Goal: Information Seeking & Learning: Find specific fact

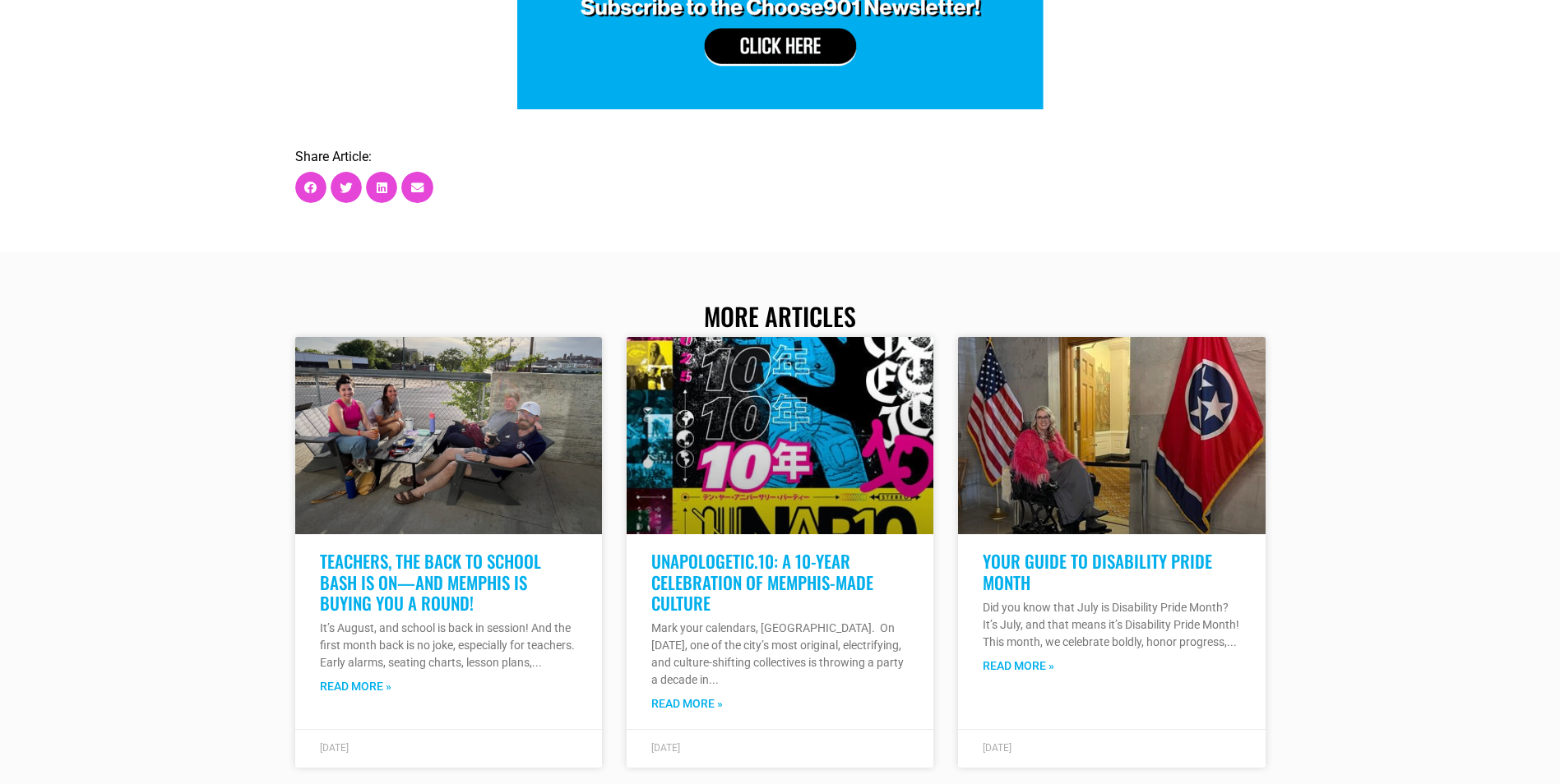
scroll to position [8385, 0]
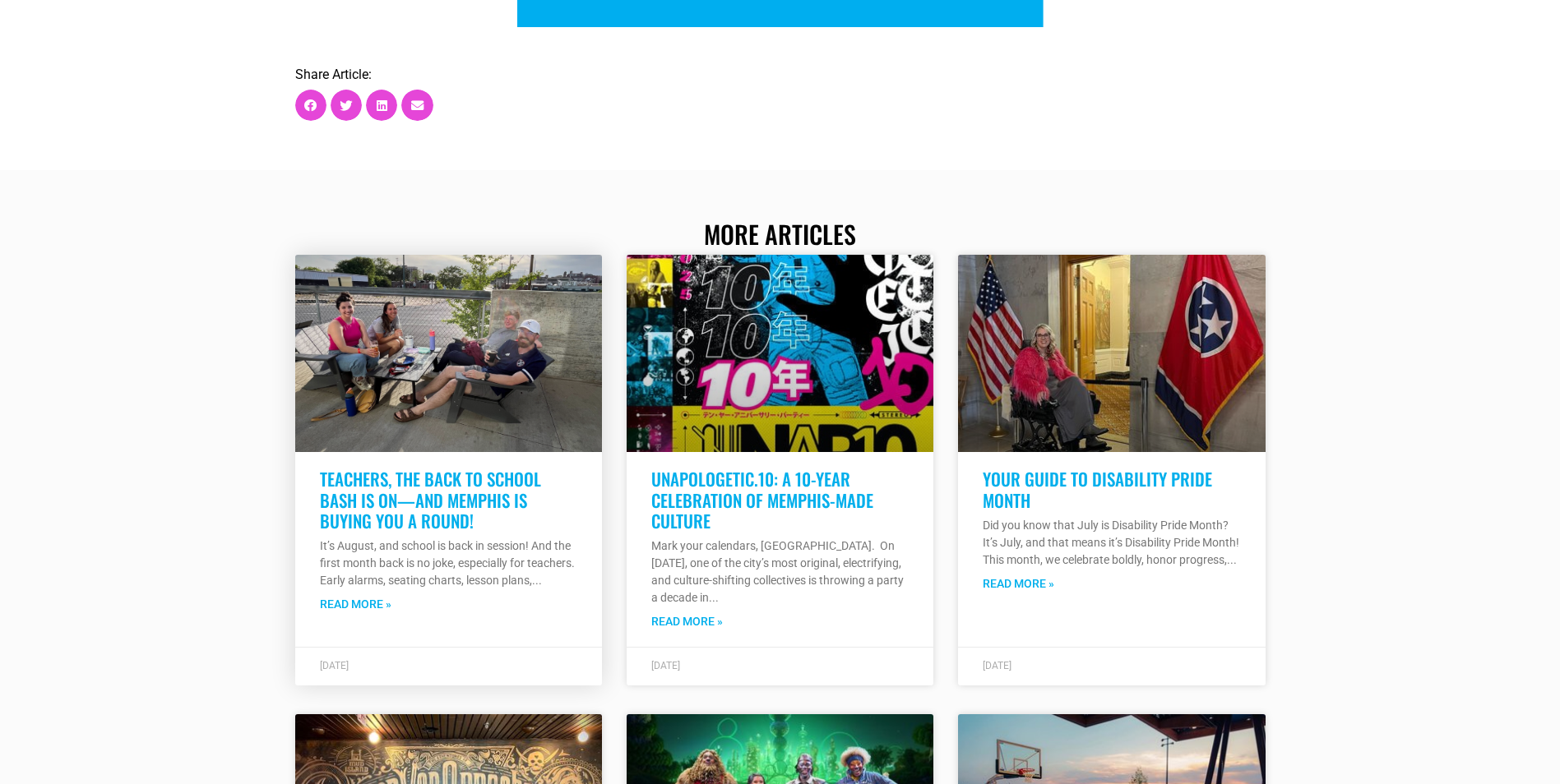
click at [369, 596] on link "Read More »" at bounding box center [355, 605] width 71 height 17
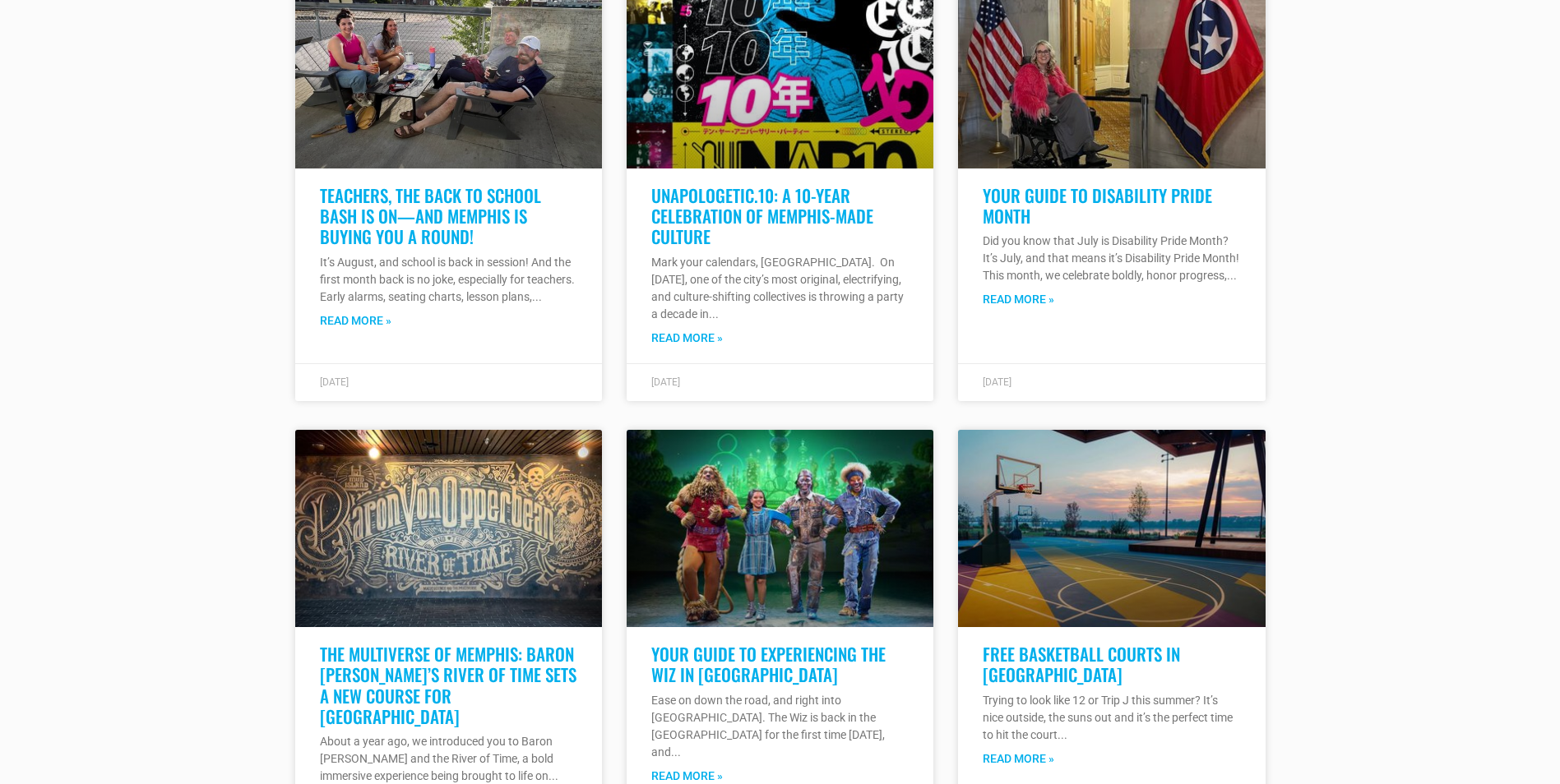
scroll to position [3864, 0]
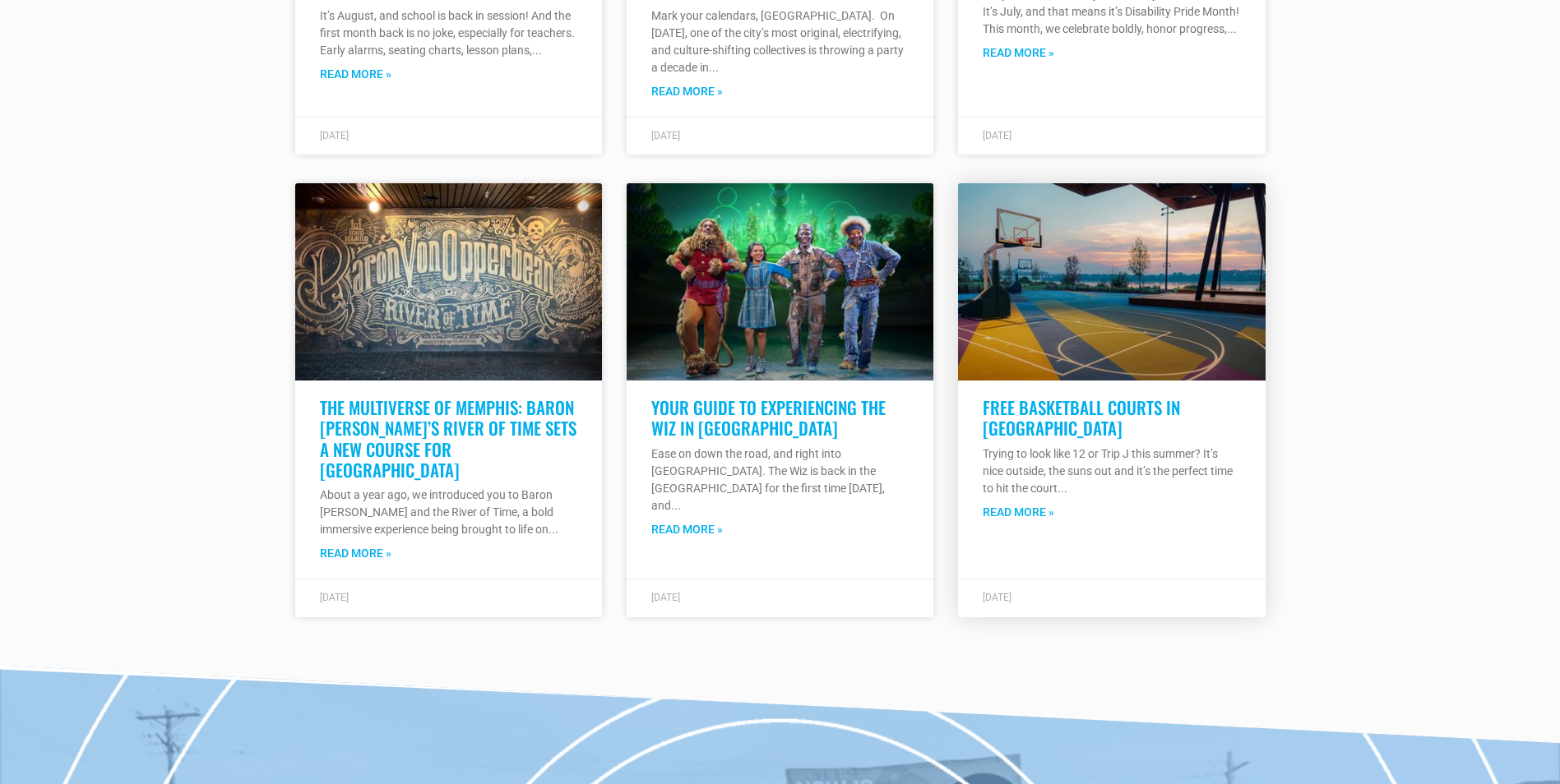
click at [1029, 507] on link "Read More »" at bounding box center [1018, 513] width 71 height 17
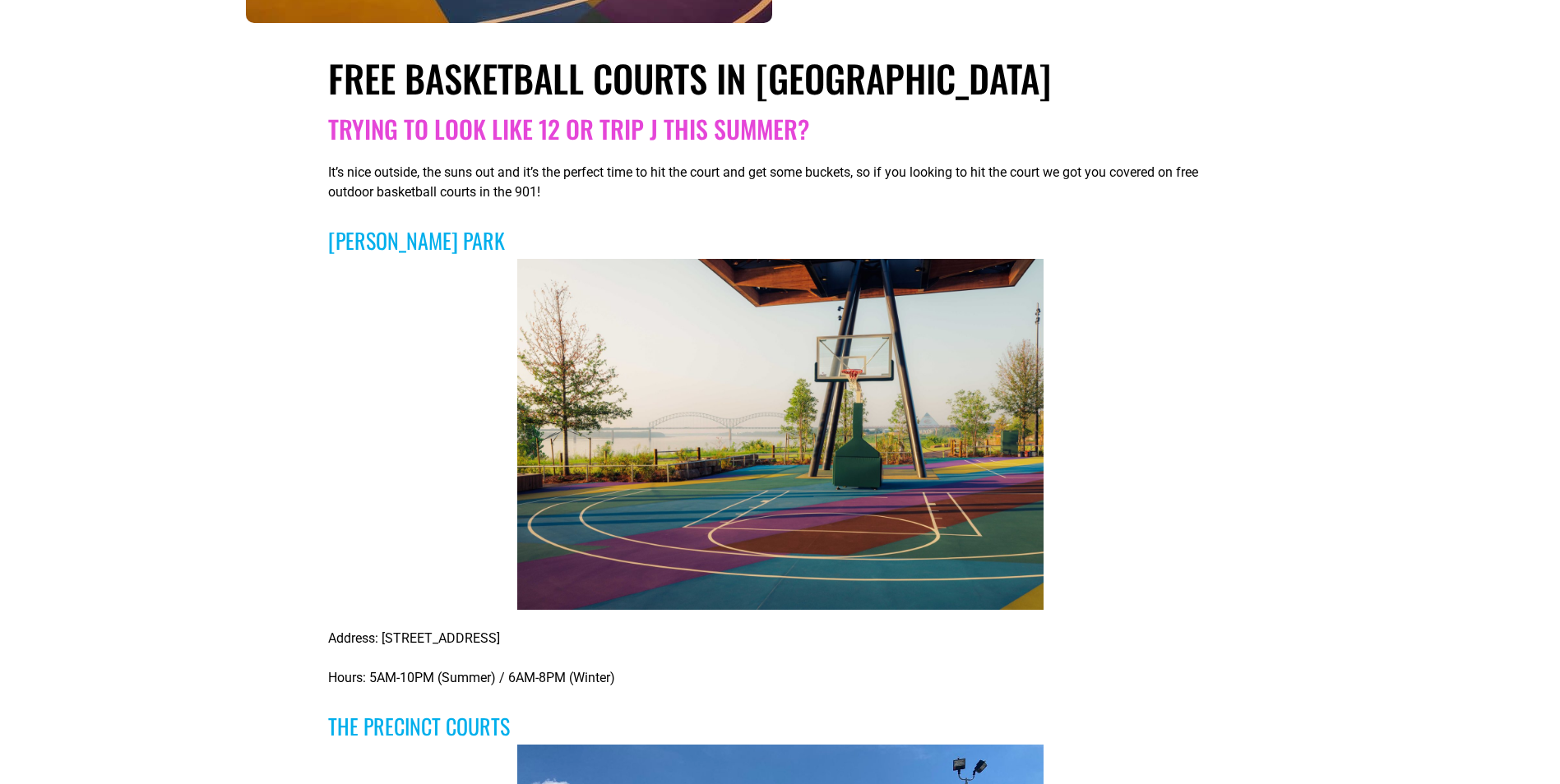
scroll to position [411, 0]
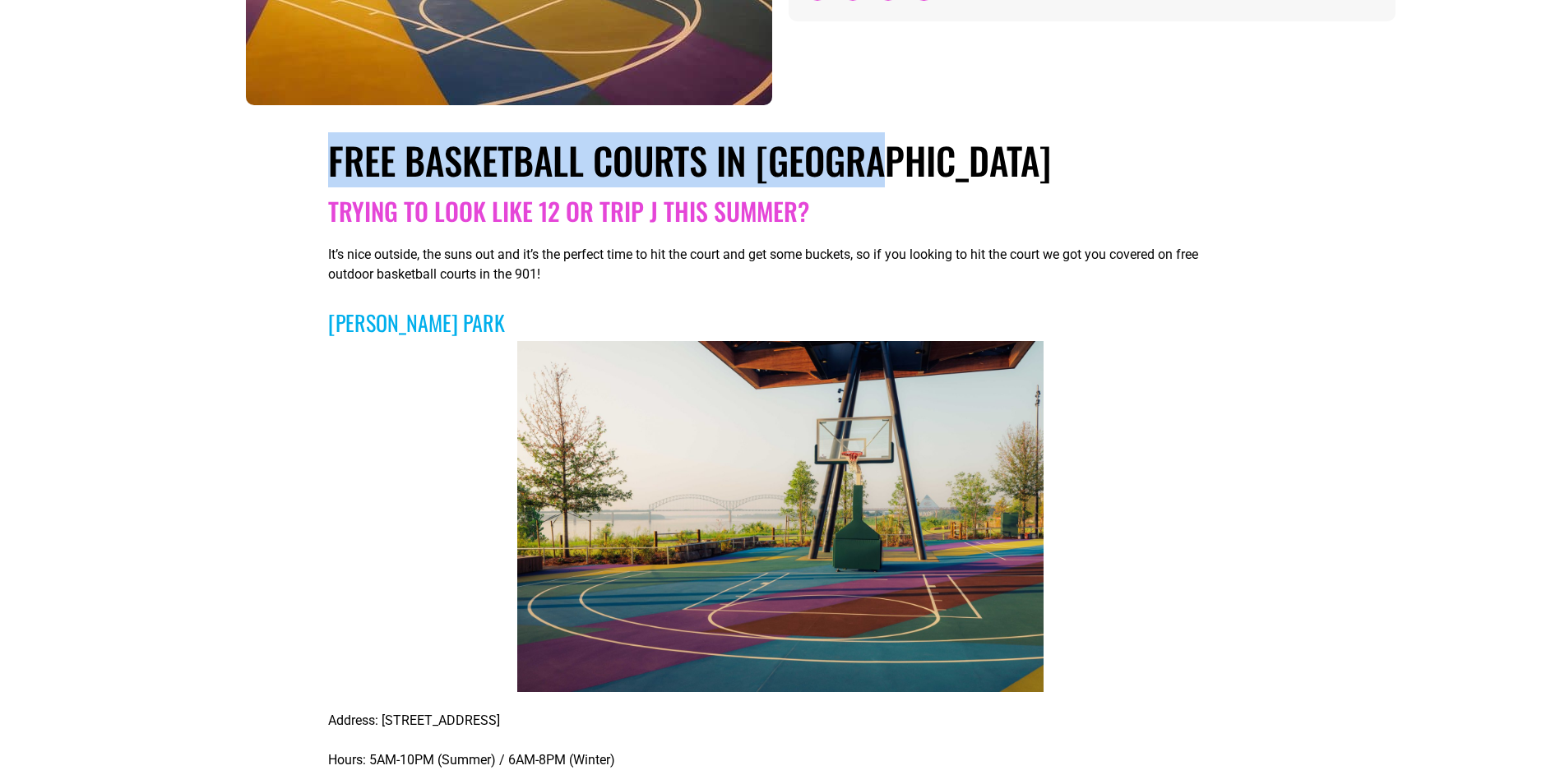
drag, startPoint x: 333, startPoint y: 148, endPoint x: 1114, endPoint y: 158, distance: 781.1
click at [1114, 158] on h1 "Free Basketball Courts in [GEOGRAPHIC_DATA]" at bounding box center [779, 160] width 902 height 45
copy h1 "Free Basketball Courts in [GEOGRAPHIC_DATA]"
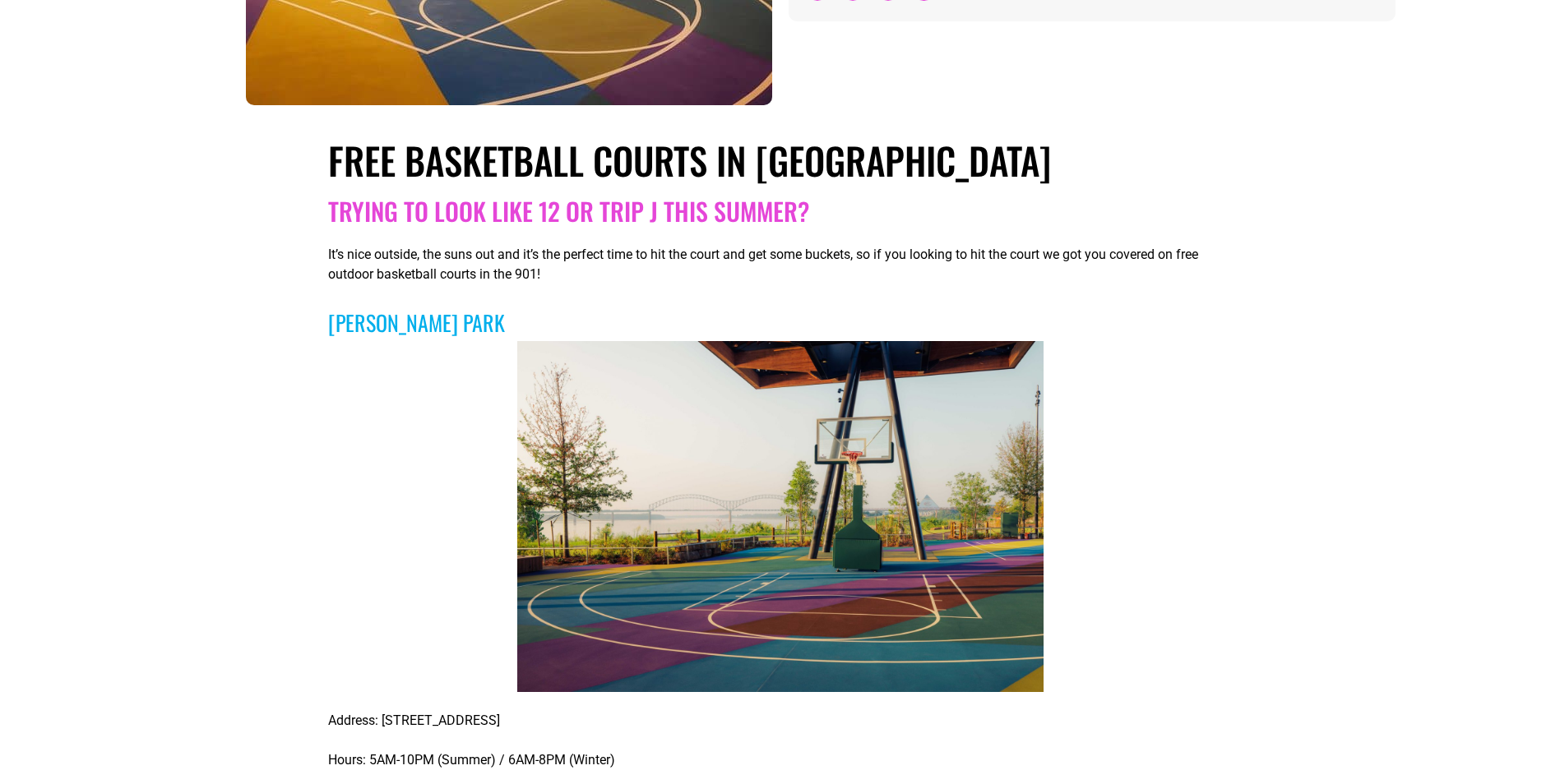
click at [1222, 287] on div "It’s nice outside, the suns out and it’s the perfect time to hit the court and …" at bounding box center [779, 268] width 902 height 72
drag, startPoint x: 327, startPoint y: 315, endPoint x: 479, endPoint y: 323, distance: 152.2
drag, startPoint x: 479, startPoint y: 323, endPoint x: 405, endPoint y: 337, distance: 75.3
copy h3 "TOM LEE PARK"
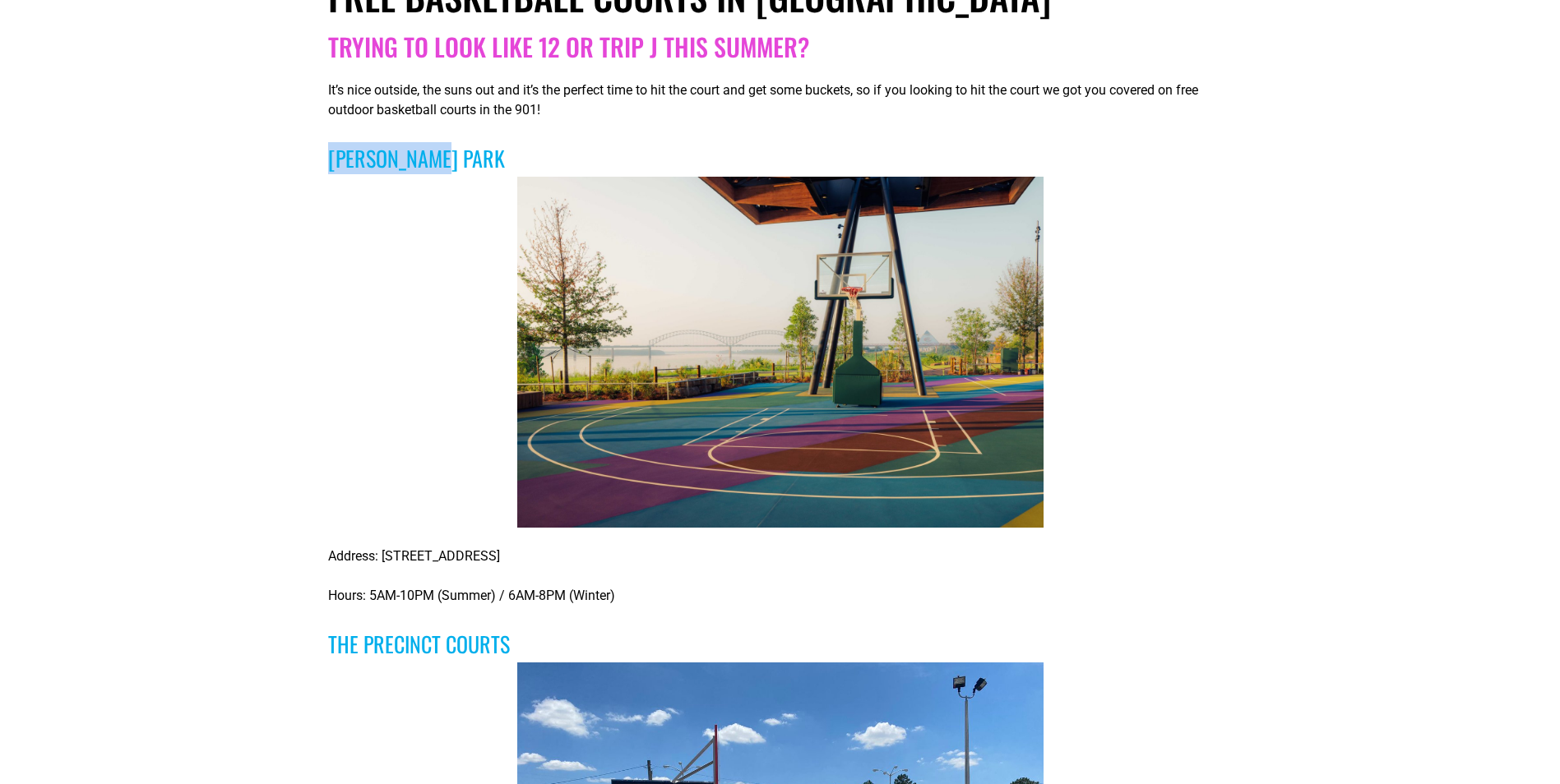
scroll to position [987, 0]
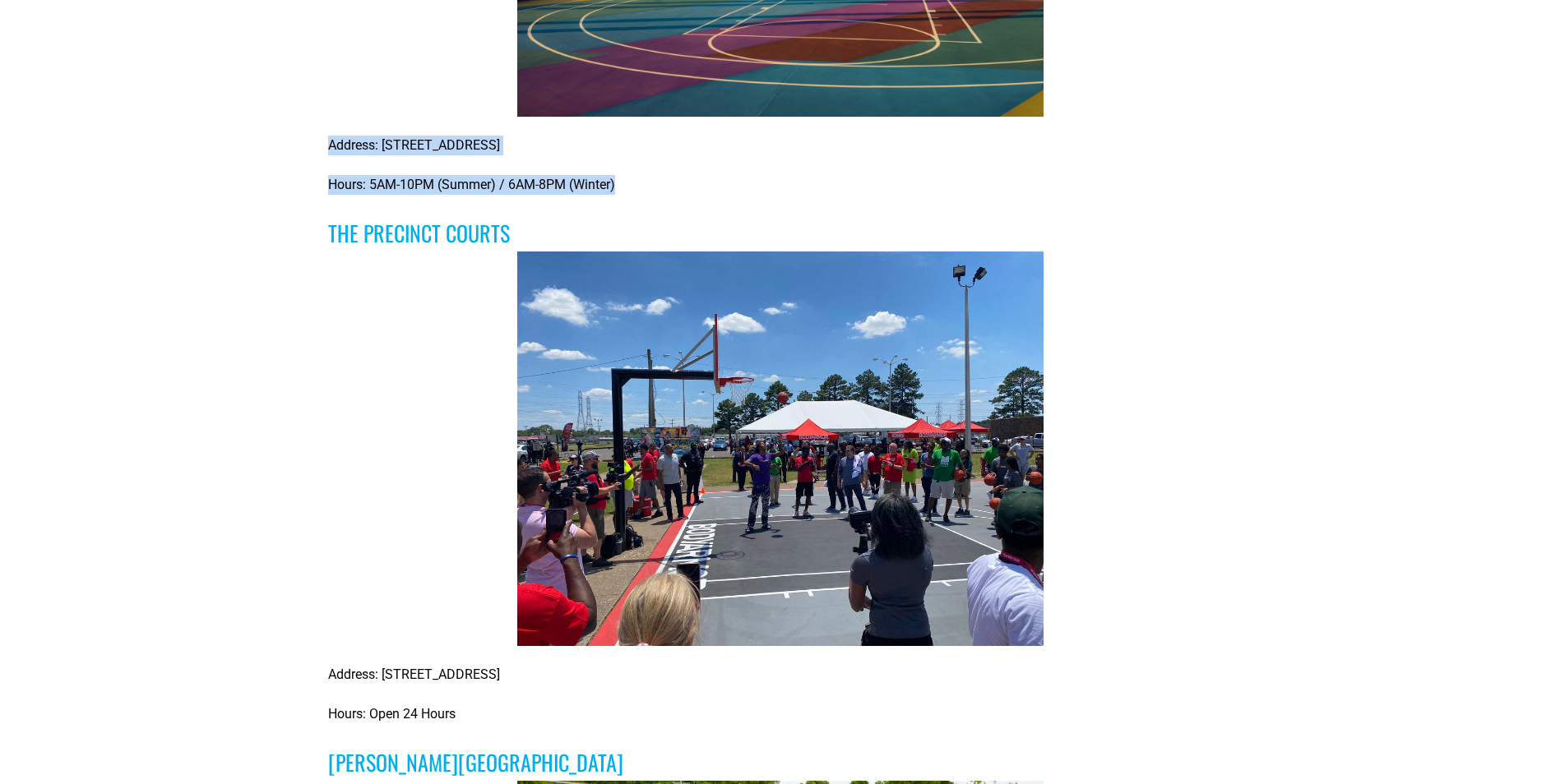
drag, startPoint x: 329, startPoint y: 152, endPoint x: 652, endPoint y: 183, distance: 324.5
click at [652, 183] on div "Address: 422 Riverside Dr, Memphis, TN 38103 Hours: 5AM-10PM (Summer) / 6AM-8PM…" at bounding box center [779, 165] width 902 height 59
copy div "Address: 422 Riverside Dr, Memphis, TN 38103 Hours: 5AM-10PM (Summer) / 6AM-8PM…"
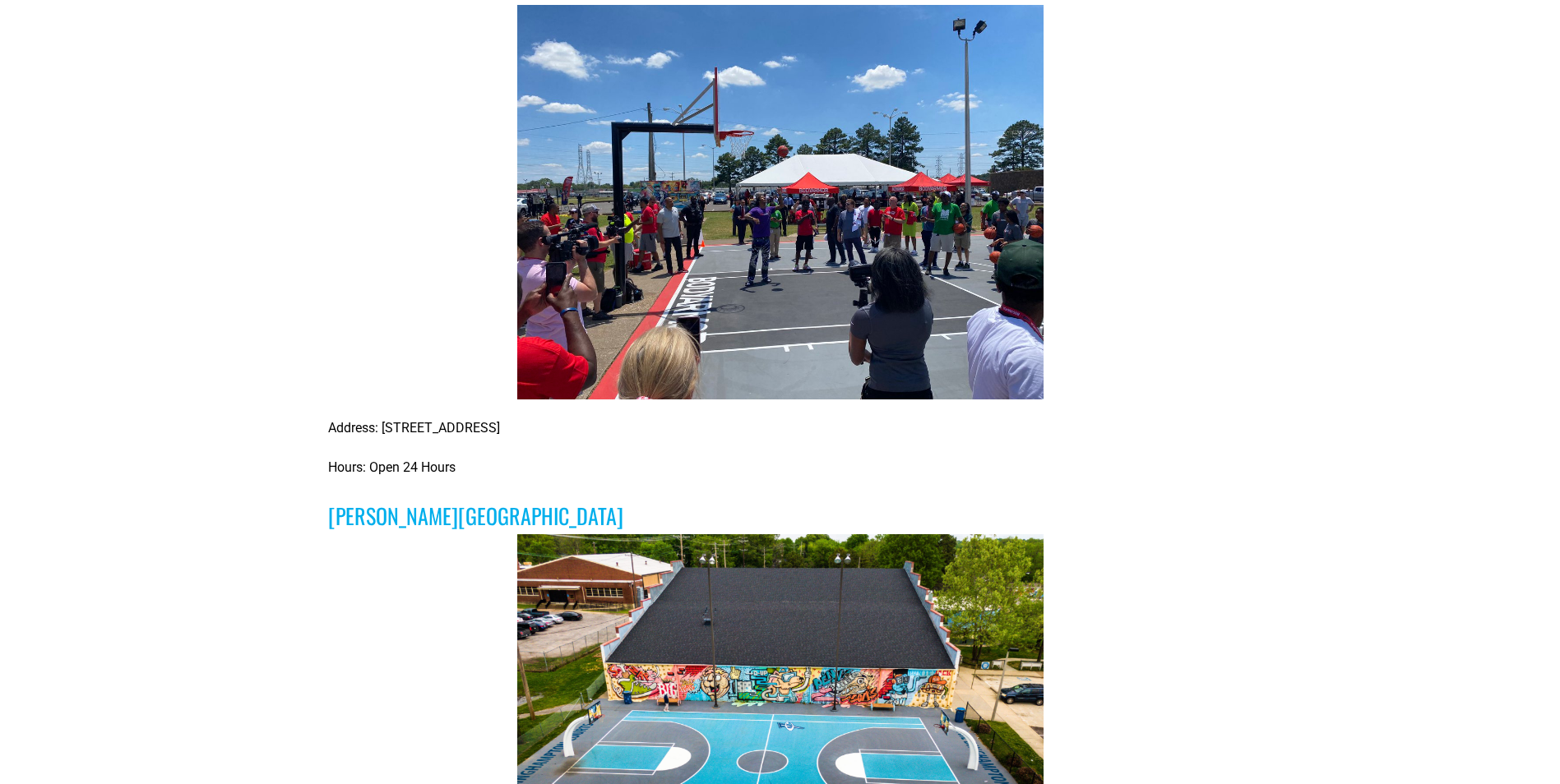
click at [507, 207] on div at bounding box center [779, 202] width 902 height 394
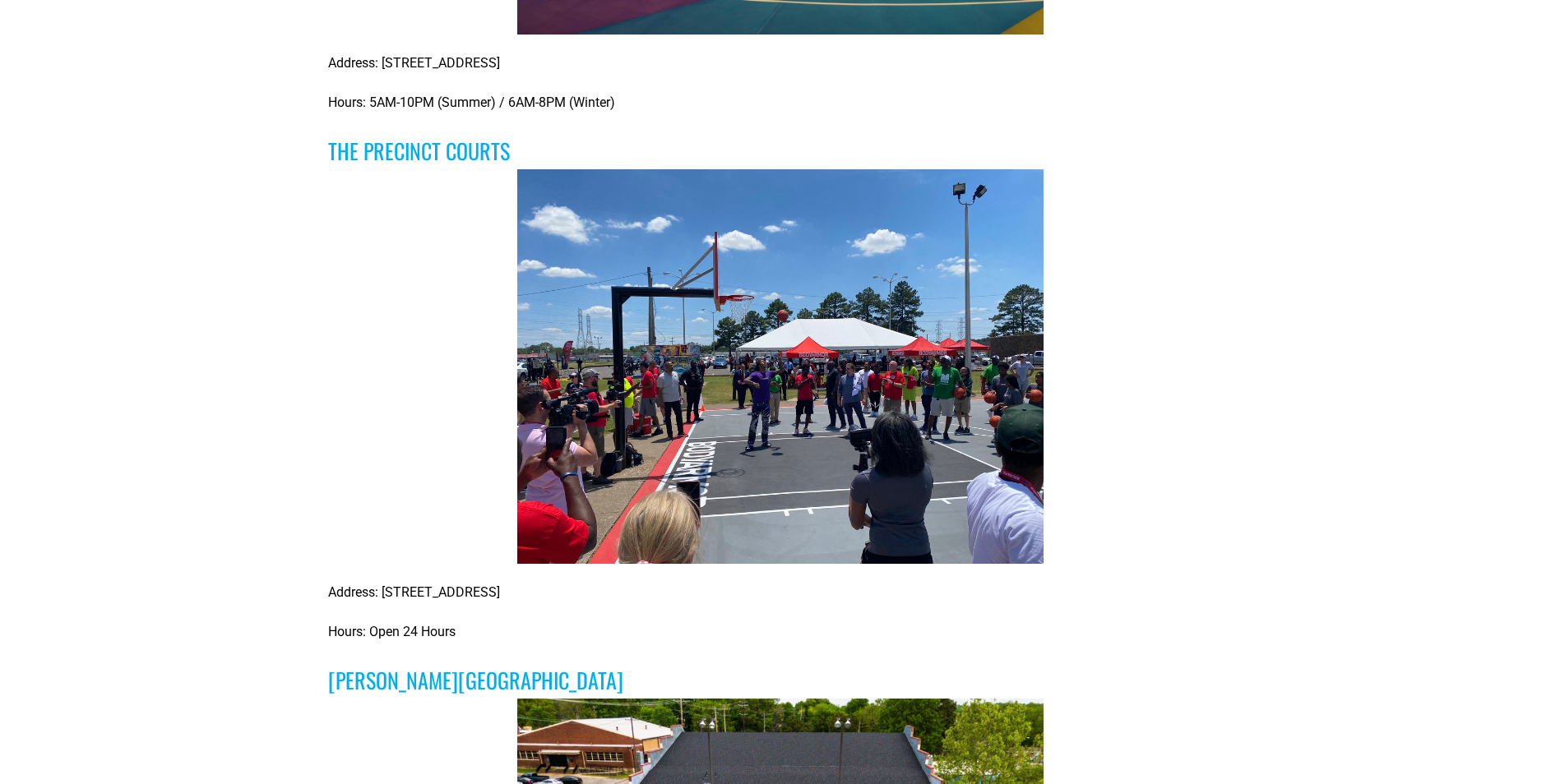
drag, startPoint x: 376, startPoint y: 142, endPoint x: 548, endPoint y: 142, distance: 172.0
copy h3 "the precinct courts"
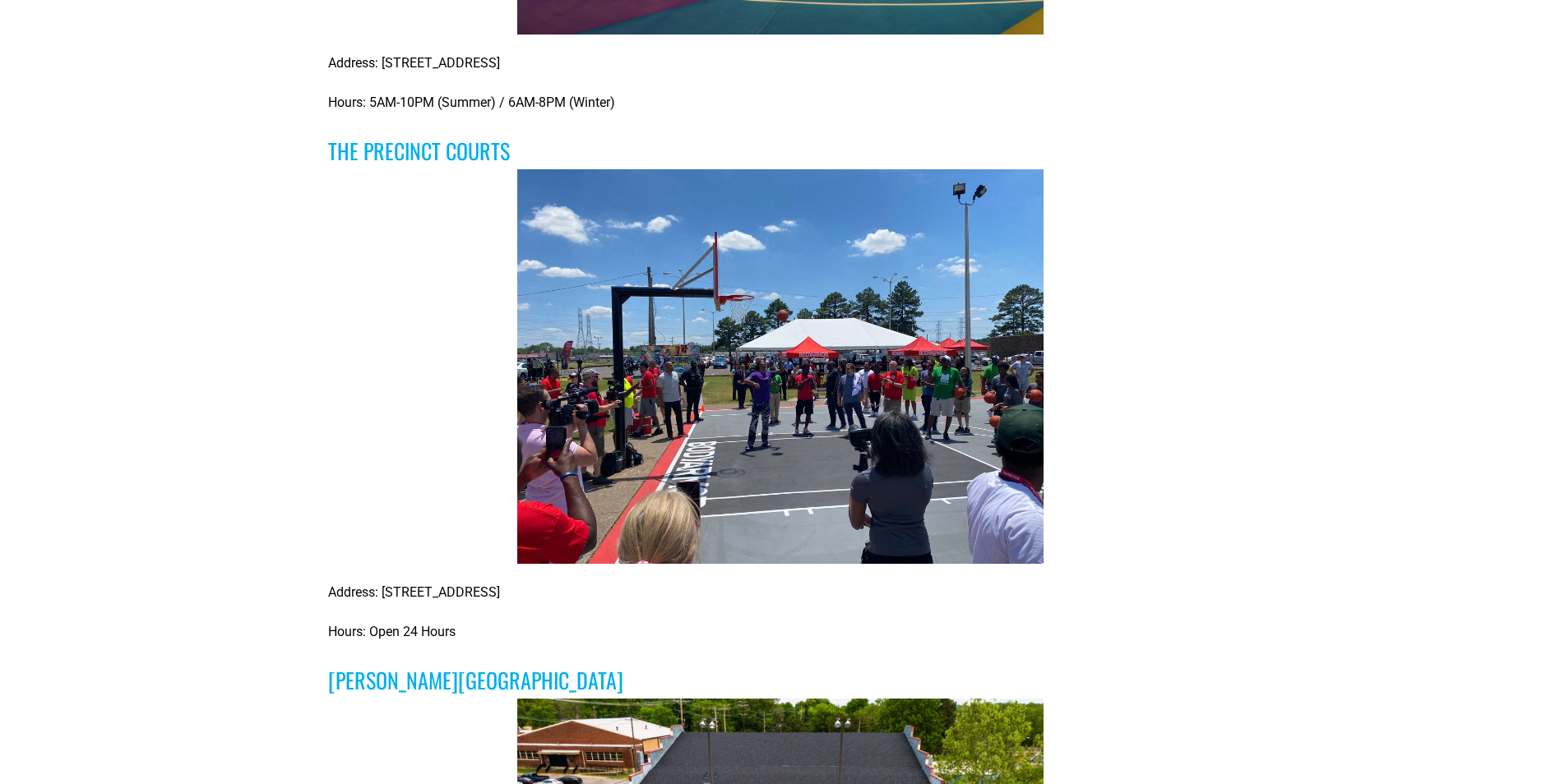
drag, startPoint x: 329, startPoint y: 596, endPoint x: 504, endPoint y: 633, distance: 178.9
click at [504, 633] on div "Address: 2602 Mt Moriah Rd, Memphis, TN 38115 Hours: Open 24 Hours" at bounding box center [779, 613] width 902 height 59
copy div "Address: 2602 Mt Moriah Rd, Memphis, TN 38115 Hours: Open 24 Hours"
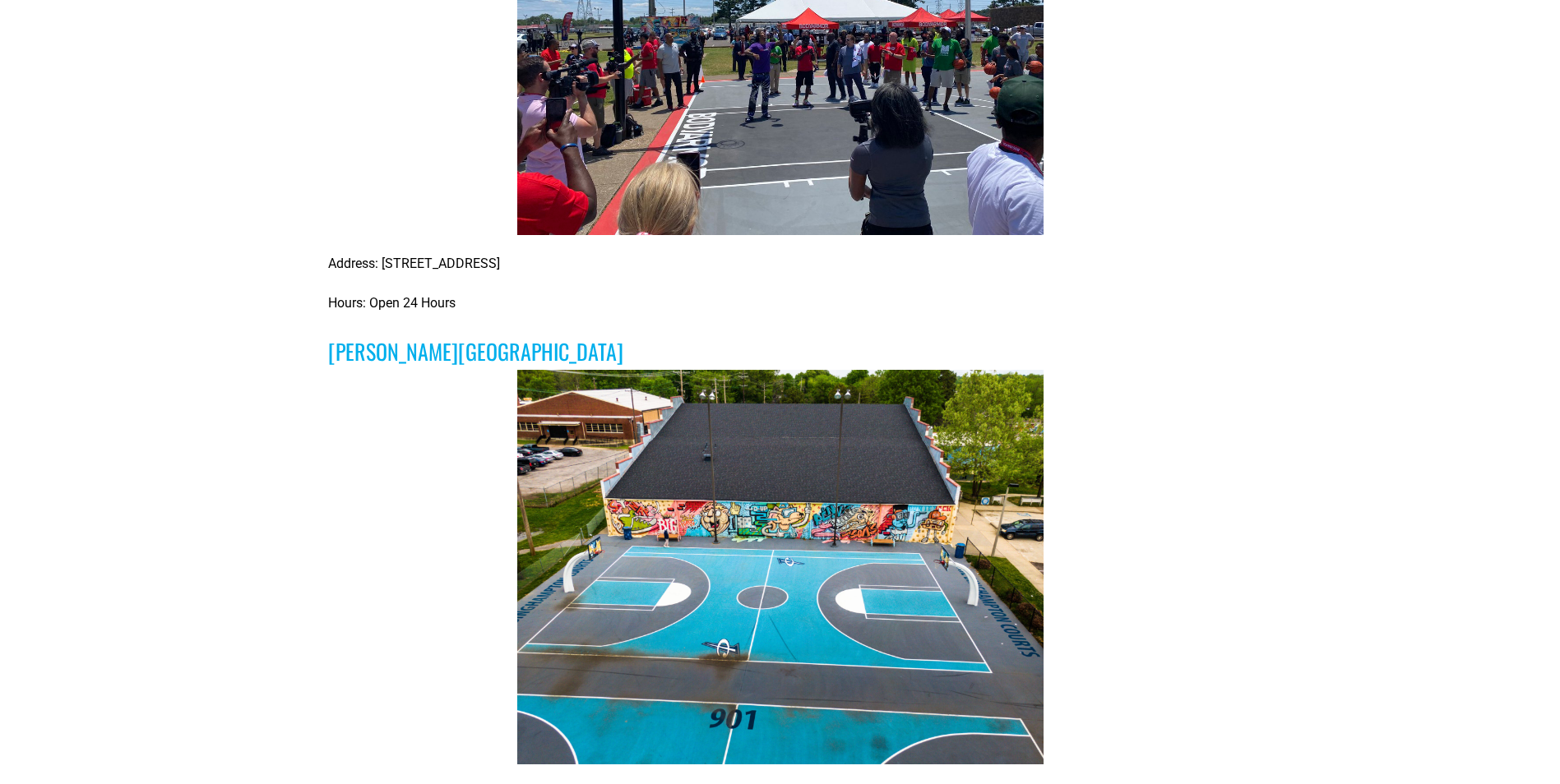
click at [337, 487] on div at bounding box center [779, 567] width 902 height 394
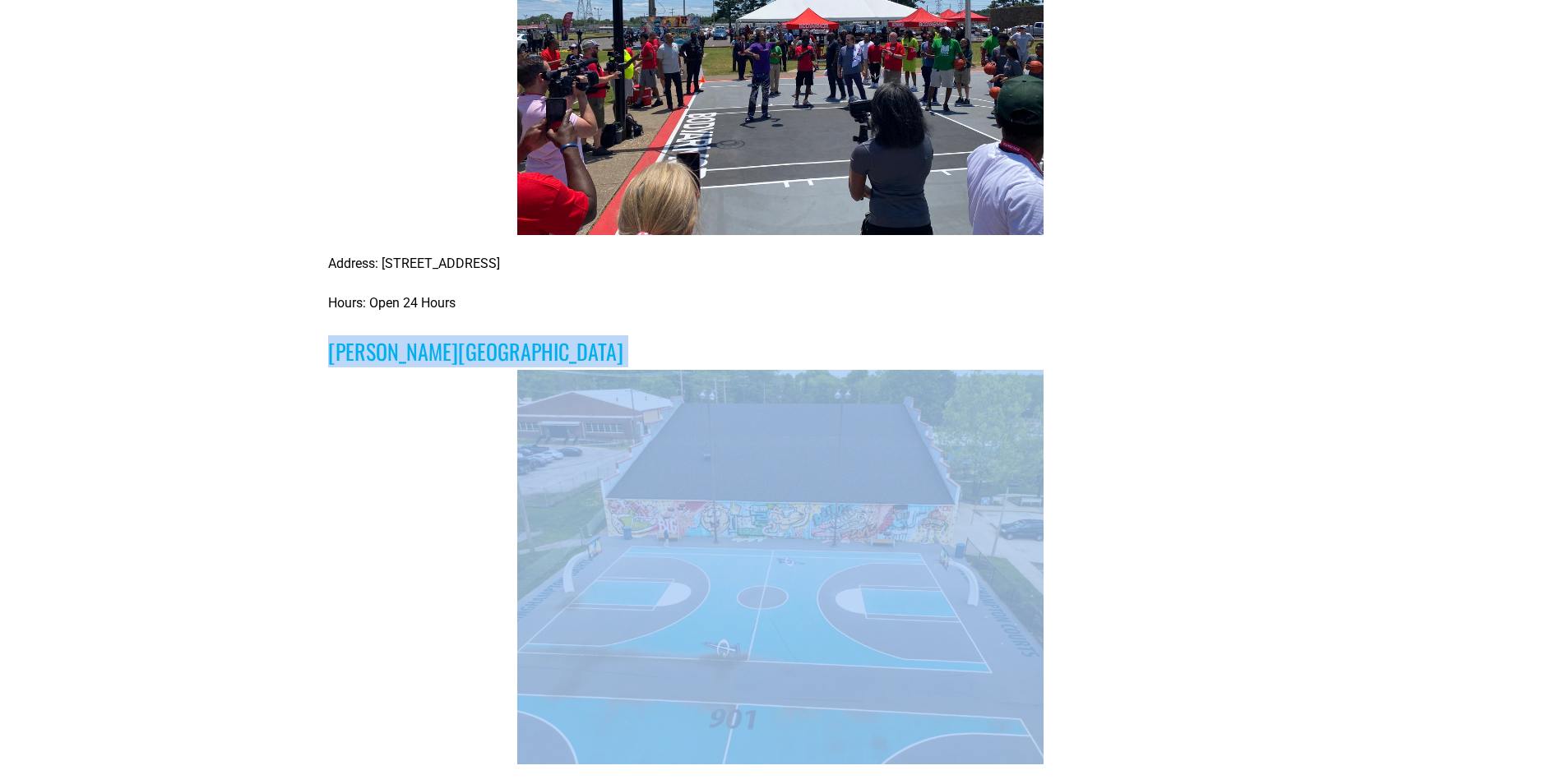
drag, startPoint x: 310, startPoint y: 351, endPoint x: 1305, endPoint y: 477, distance: 1002.9
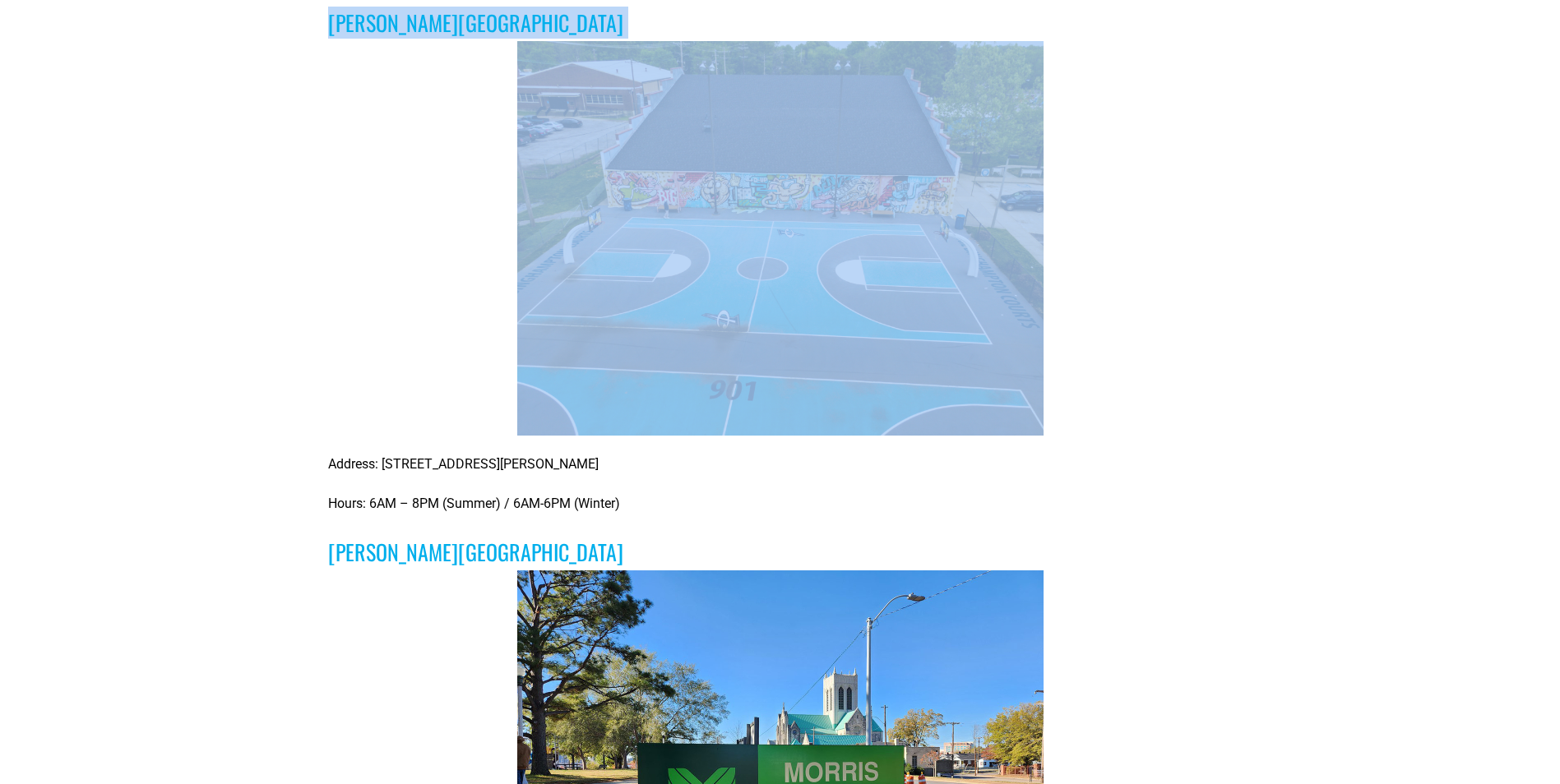
copy div "Lester Community Center"
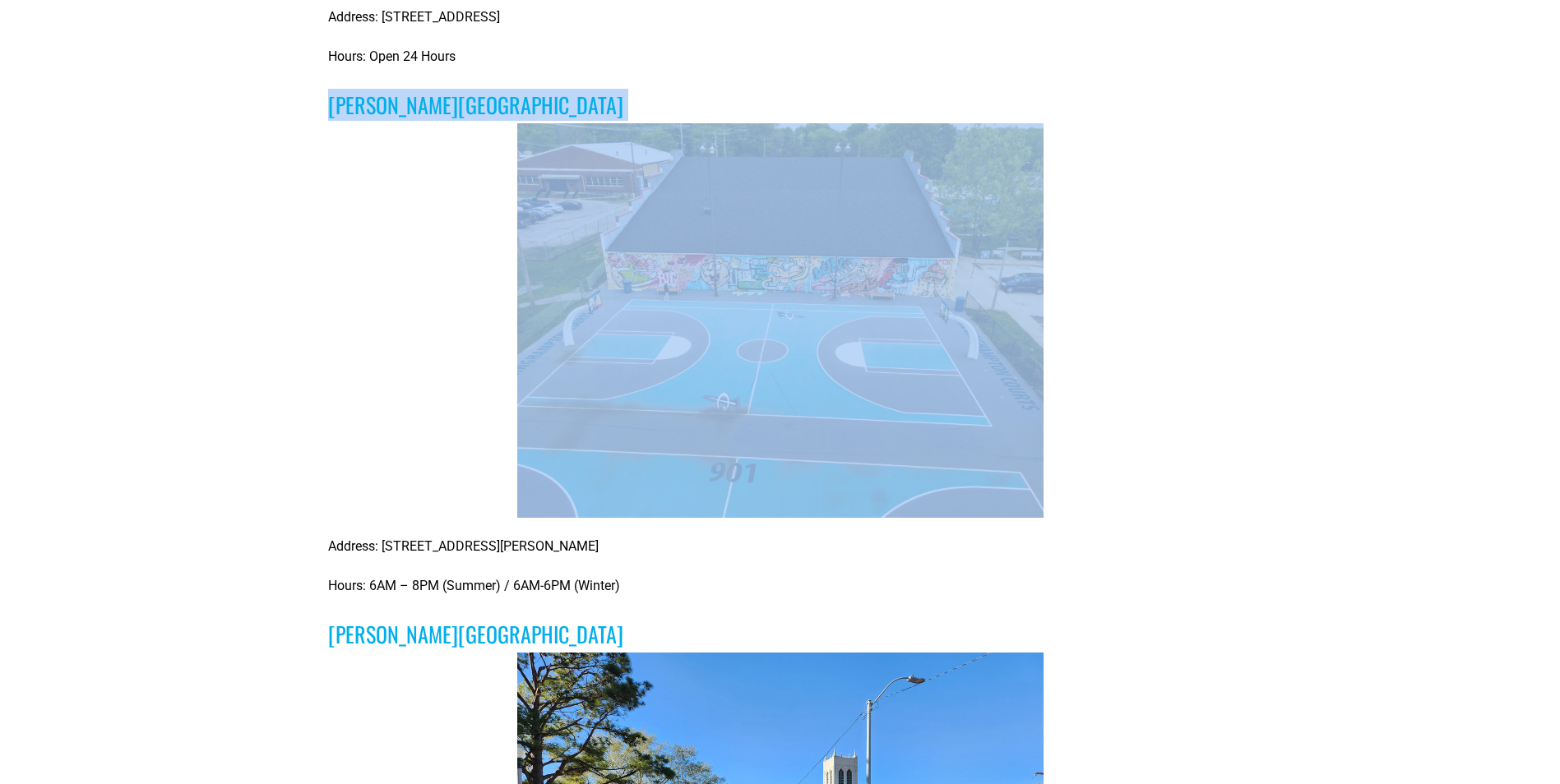
scroll to position [1479, 0]
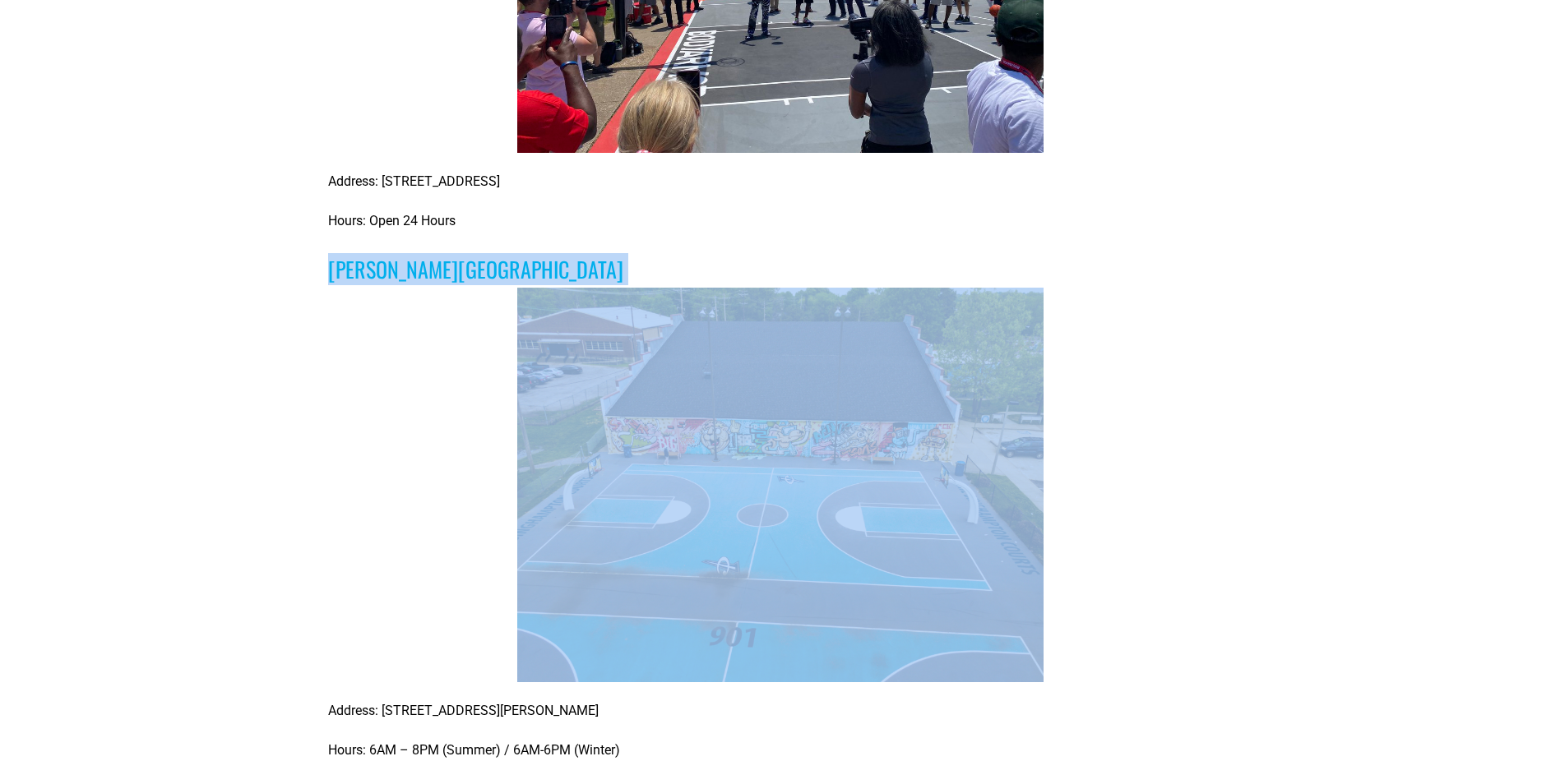
click at [330, 322] on div at bounding box center [779, 485] width 902 height 394
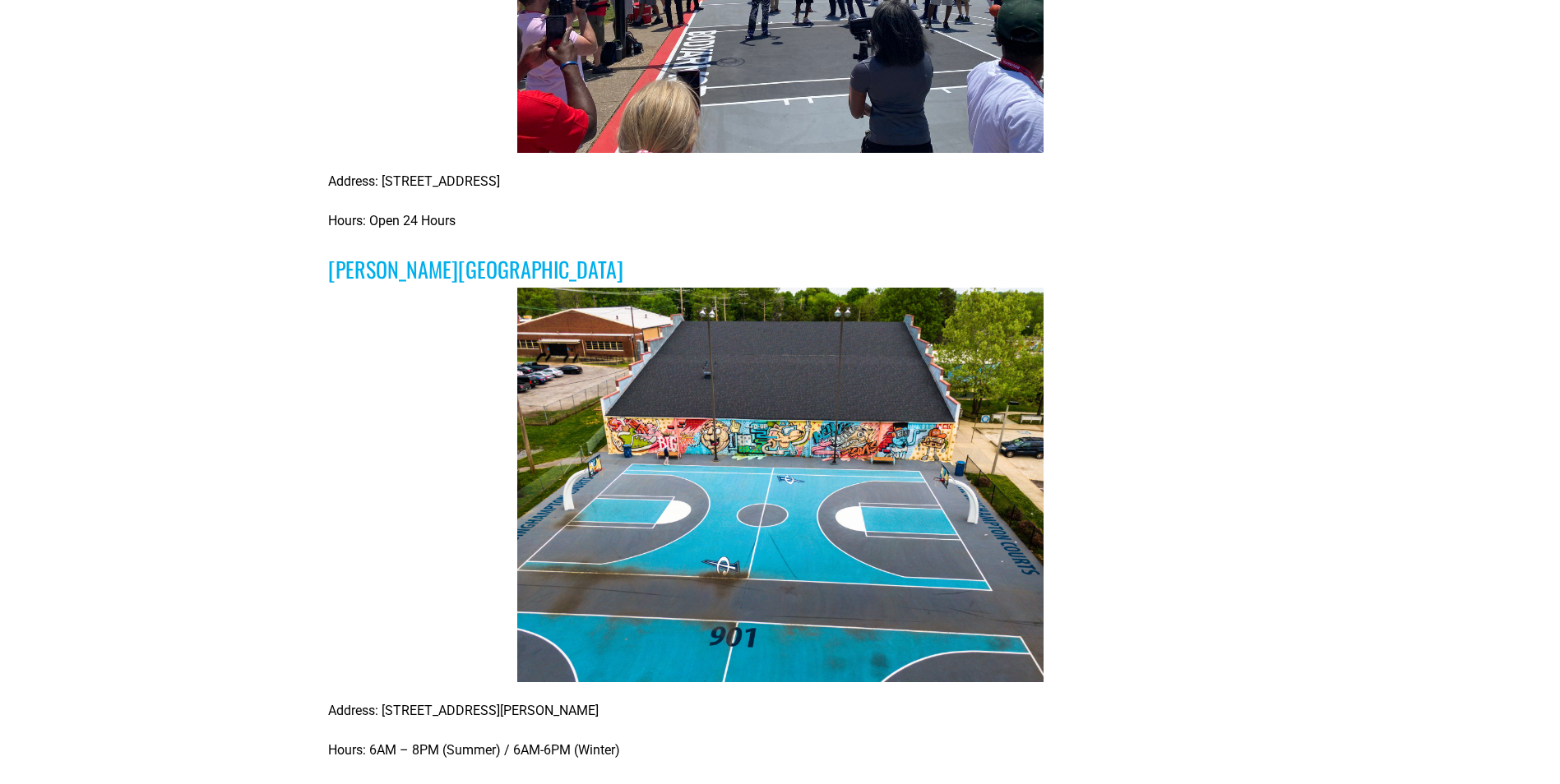
click at [633, 206] on div "Address: 2602 Mt Moriah Rd, Memphis, TN 38115 Hours: Open 24 Hours" at bounding box center [779, 201] width 902 height 59
drag, startPoint x: 567, startPoint y: 259, endPoint x: 287, endPoint y: 285, distance: 281.2
drag, startPoint x: 287, startPoint y: 285, endPoint x: 411, endPoint y: 274, distance: 124.5
copy h3 "Lester Community Center"
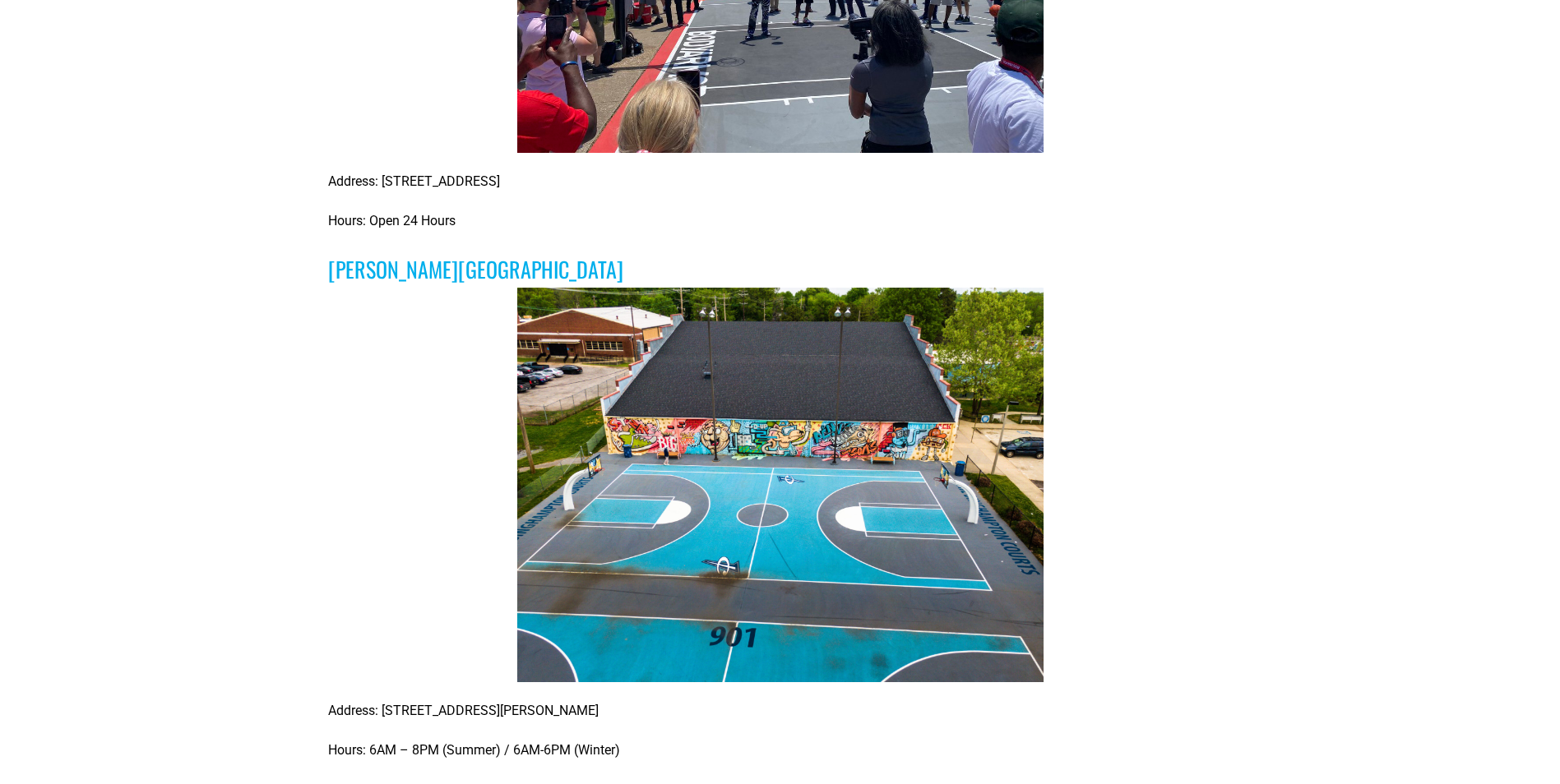
click at [482, 709] on p "Address: 317 Tillman Memphis, TN 38112" at bounding box center [779, 711] width 902 height 20
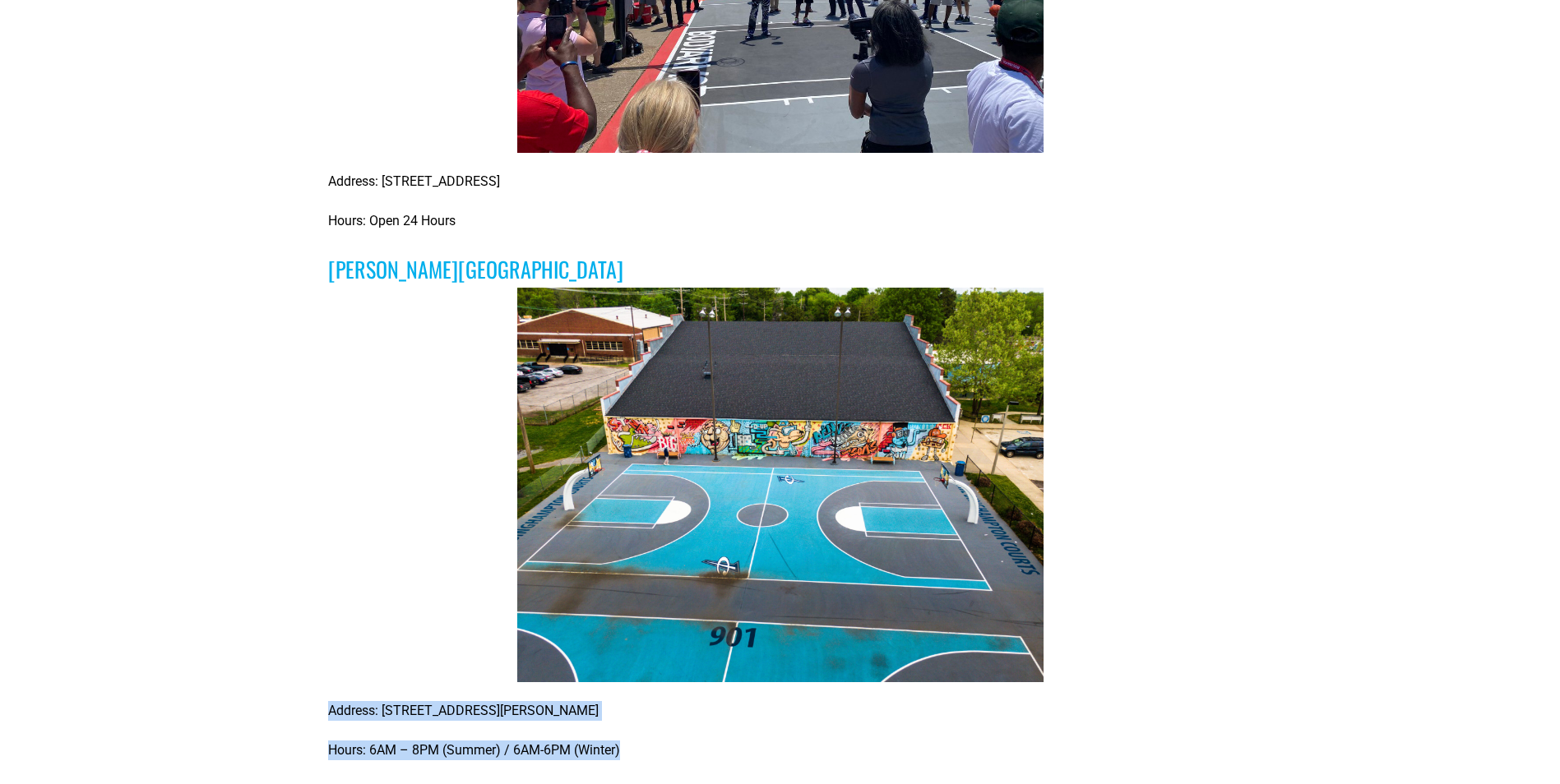
drag, startPoint x: 330, startPoint y: 710, endPoint x: 665, endPoint y: 728, distance: 335.5
click at [665, 728] on div "Address: 317 Tillman Memphis, TN 38112 Hours: 6AM – 8PM (Summer) / 6AM-6PM (Win…" at bounding box center [779, 731] width 902 height 59
copy div "Address: 317 Tillman Memphis, TN 38112 Hours: 6AM – 8PM (Summer) / 6AM-6PM (Win…"
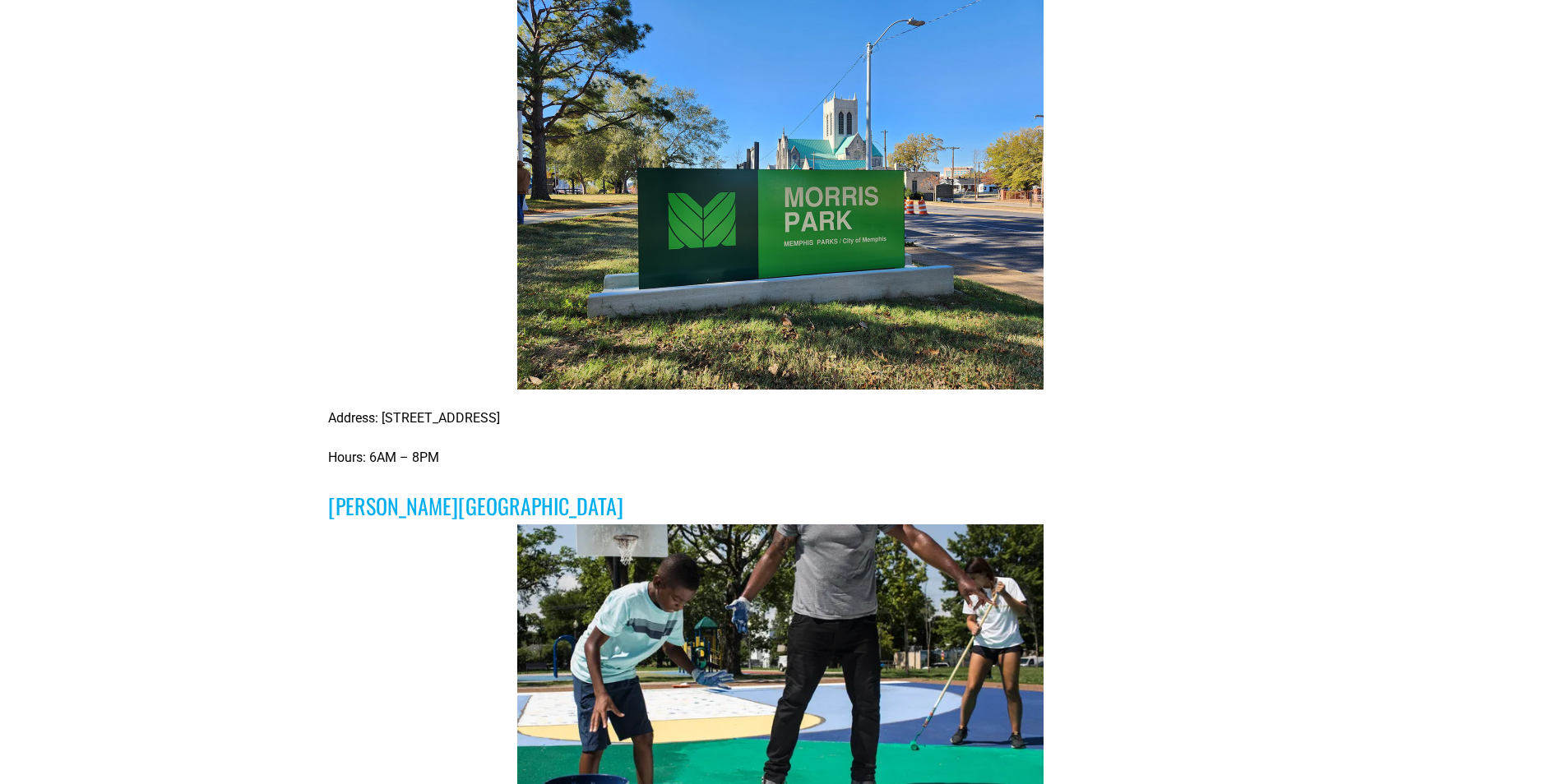
scroll to position [2055, 0]
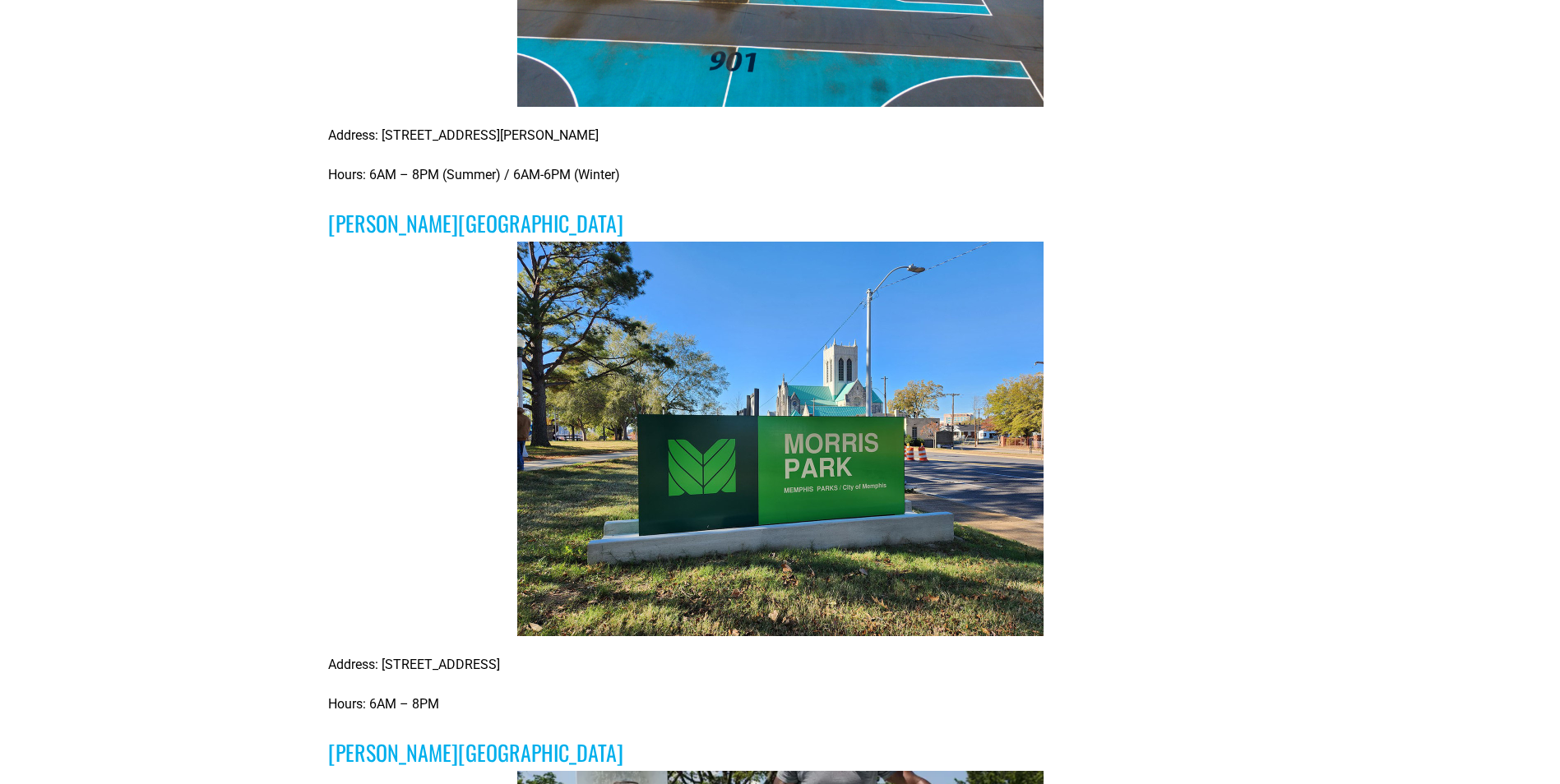
click at [419, 227] on h3 "Morris Park" at bounding box center [779, 223] width 902 height 26
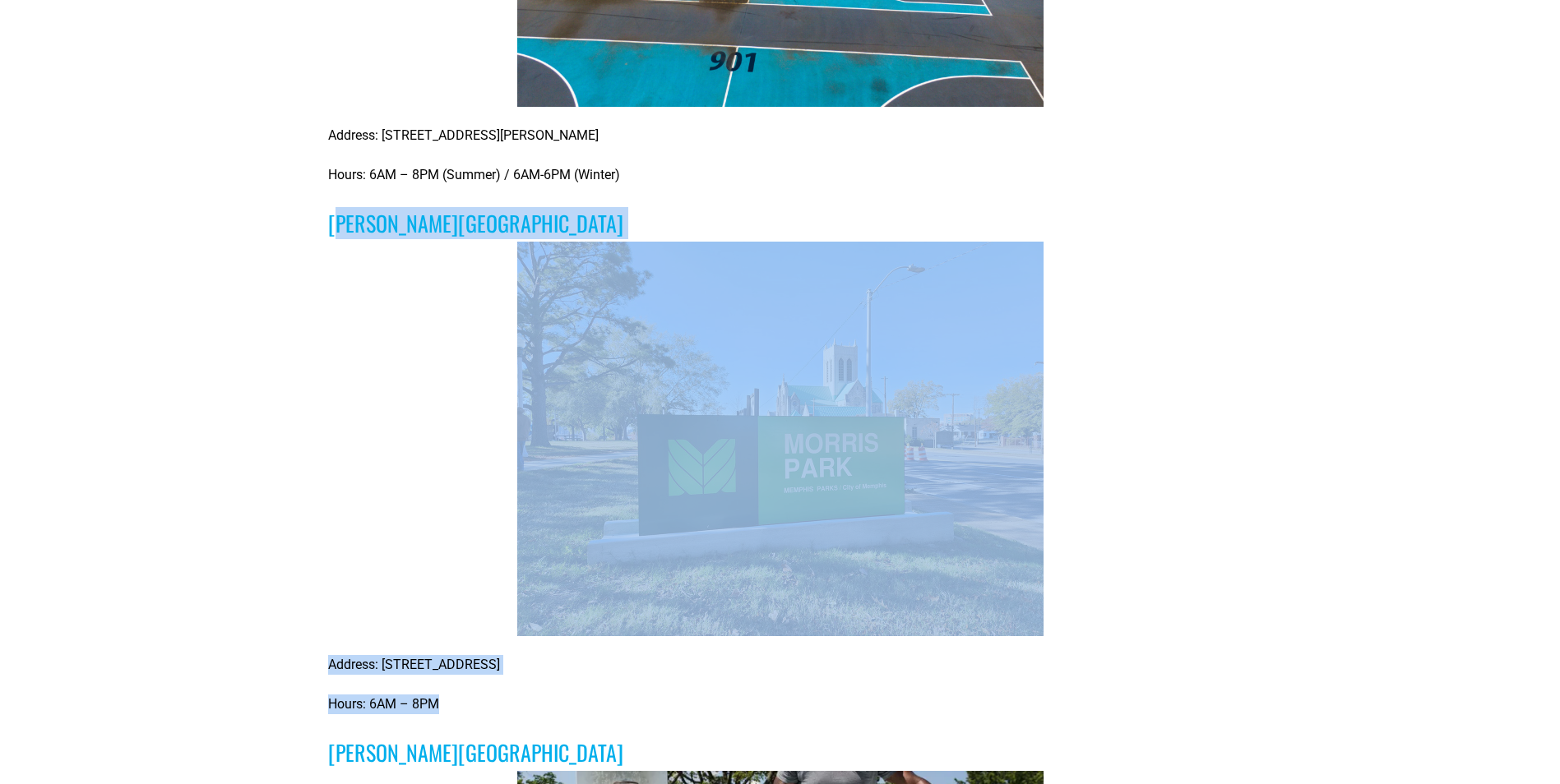
drag, startPoint x: 340, startPoint y: 223, endPoint x: 594, endPoint y: 705, distance: 544.8
click at [594, 705] on div "Trying to look like 12 or Trip J this summer? It’s nice outside, the suns out a…" at bounding box center [779, 589] width 902 height 4090
drag, startPoint x: 594, startPoint y: 705, endPoint x: 659, endPoint y: 412, distance: 300.1
copy div "orris Park Address: 747 Poplar Ave, Memphis, TN 38105 Hours: 6AM – 8PM"
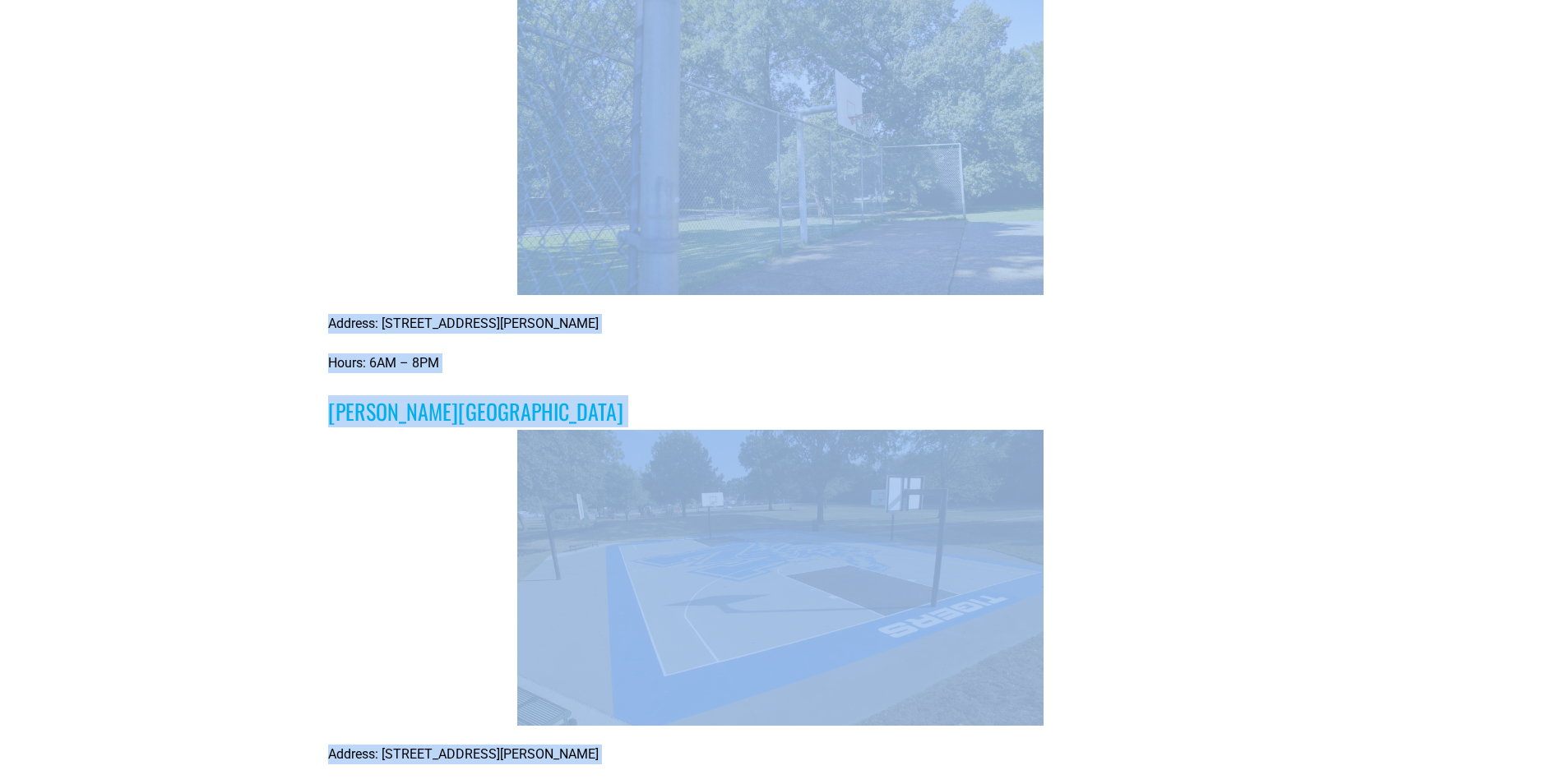
scroll to position [4111, 0]
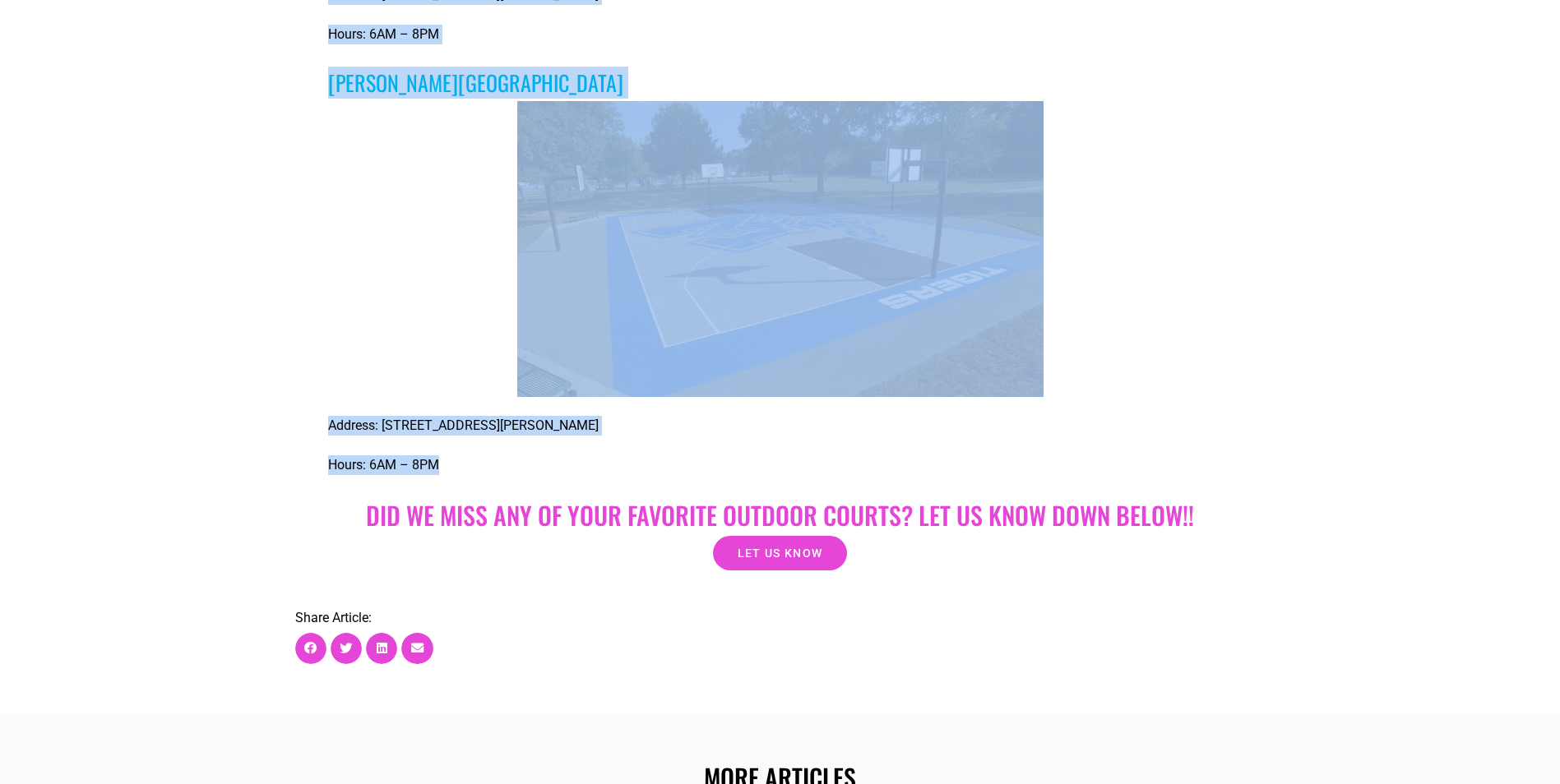
drag, startPoint x: 330, startPoint y: 92, endPoint x: 436, endPoint y: 476, distance: 398.4
copy div "Greenlaw Park Address: 190 Mill Ave, Memphis, TN 38105 Hours: 6AM – 8PM Douglas…"
